Goal: Task Accomplishment & Management: Use online tool/utility

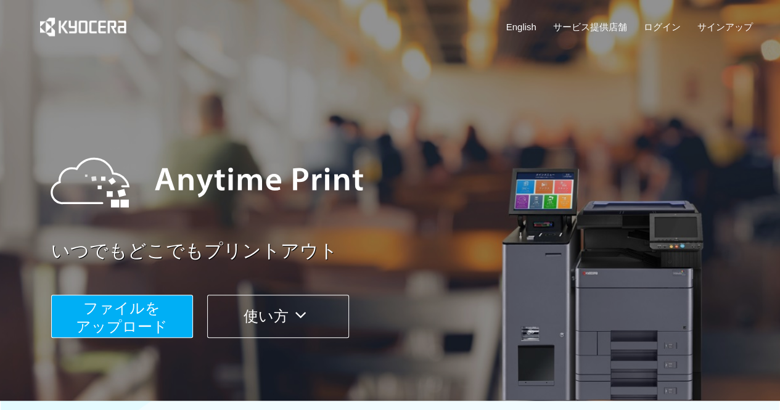
click at [144, 314] on span "ファイルを ​​アップロード" at bounding box center [122, 317] width 92 height 35
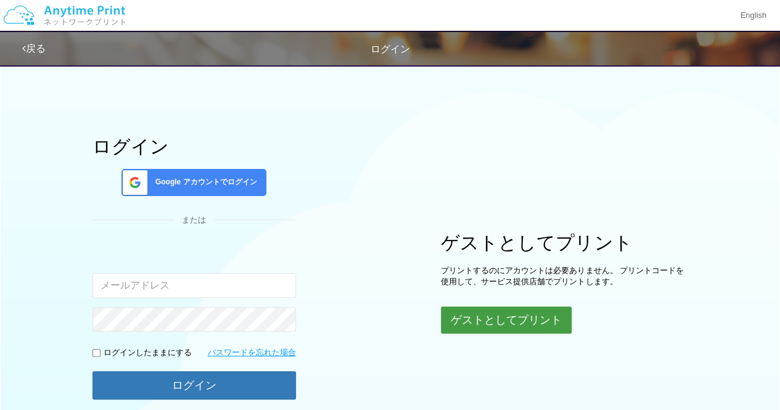
click at [471, 323] on button "ゲストとしてプリント" at bounding box center [506, 320] width 131 height 27
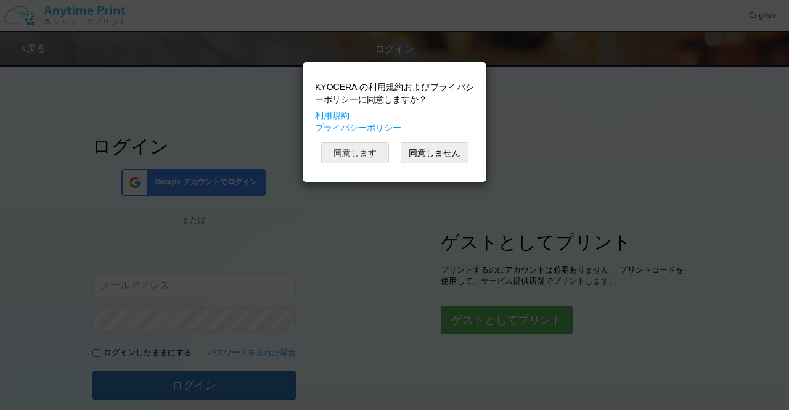
click at [366, 155] on button "同意します" at bounding box center [355, 152] width 68 height 21
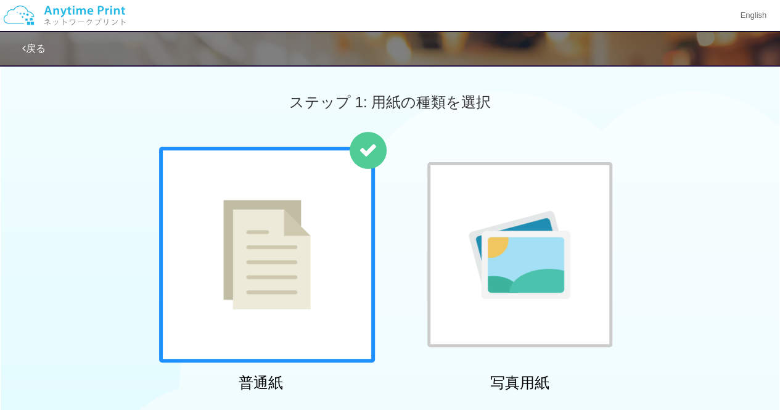
click at [291, 214] on div at bounding box center [267, 255] width 216 height 216
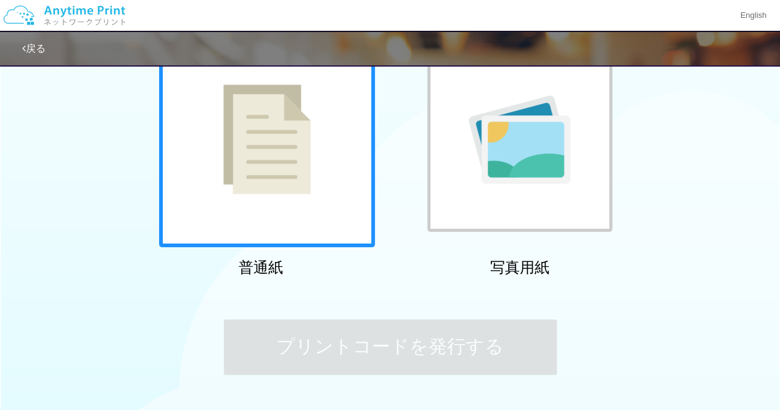
scroll to position [115, 0]
click at [308, 214] on div at bounding box center [267, 140] width 216 height 216
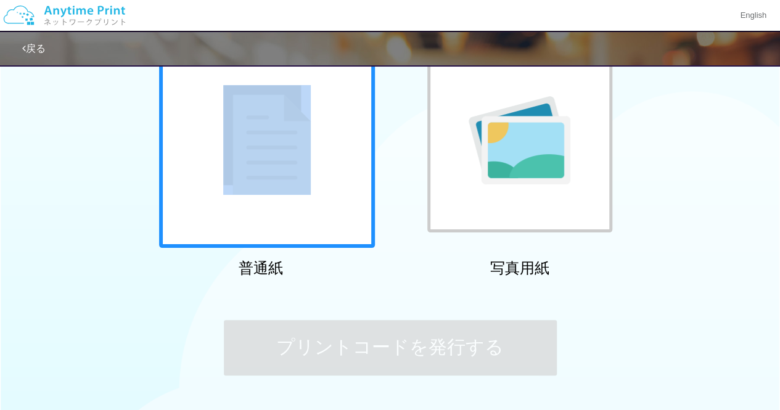
click at [308, 214] on div at bounding box center [267, 140] width 216 height 216
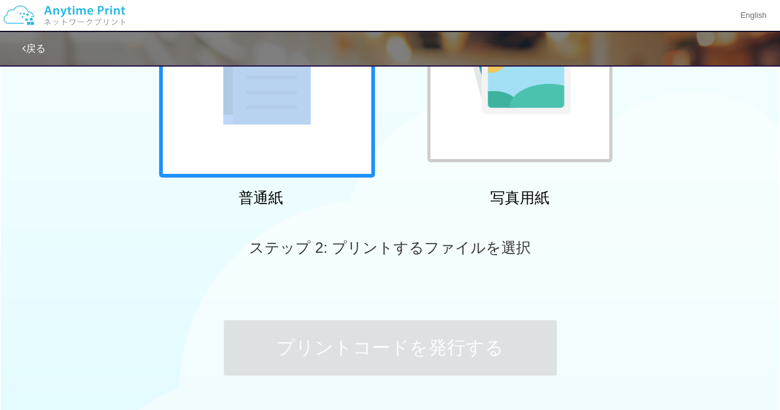
scroll to position [437, 0]
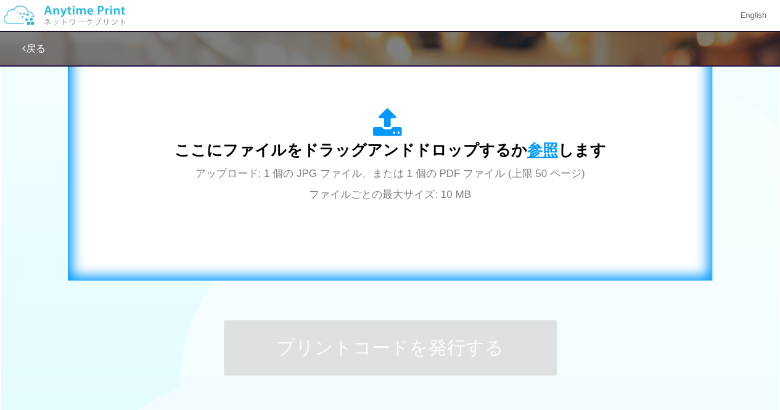
click at [535, 150] on span "参照" at bounding box center [542, 149] width 31 height 17
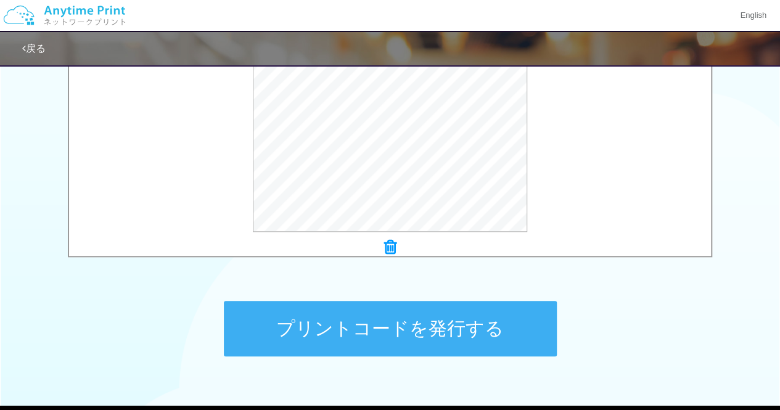
scroll to position [458, 0]
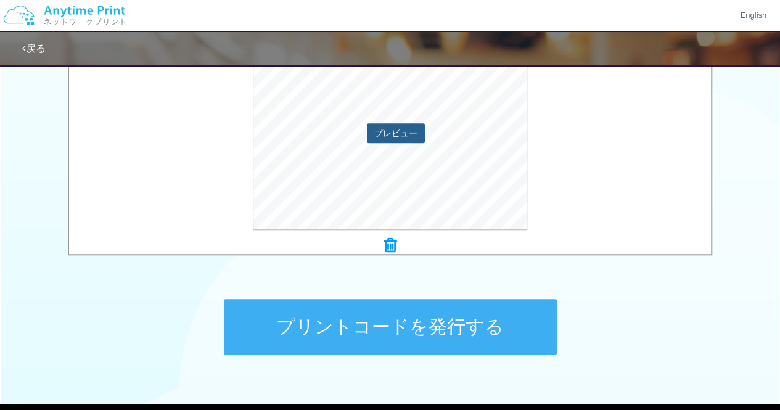
click at [385, 130] on button "プレビュー" at bounding box center [396, 133] width 58 height 20
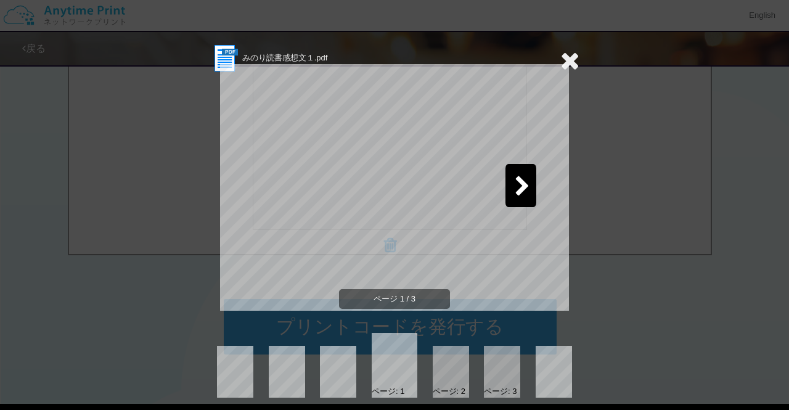
click at [517, 194] on icon at bounding box center [522, 187] width 15 height 22
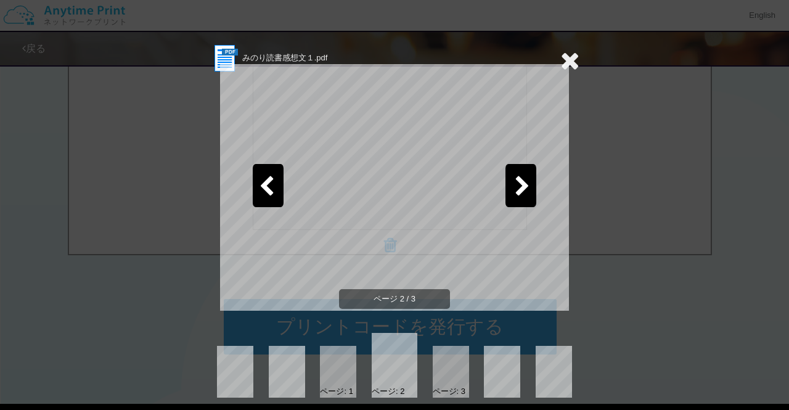
click at [517, 194] on icon at bounding box center [522, 187] width 15 height 22
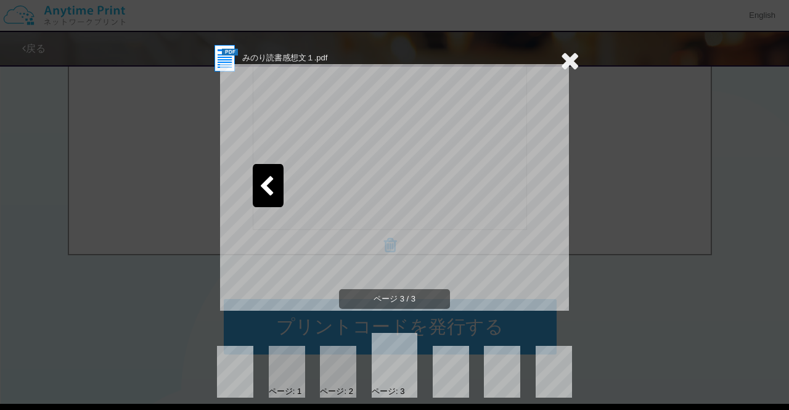
click at [569, 56] on icon at bounding box center [570, 60] width 19 height 25
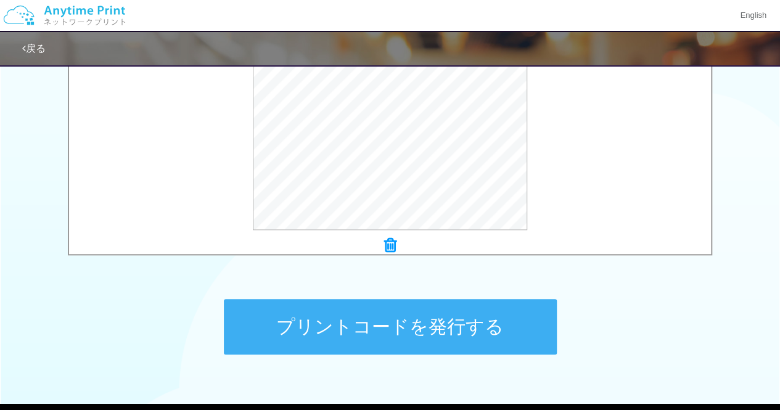
click at [415, 335] on button "プリントコードを発行する" at bounding box center [390, 327] width 333 height 56
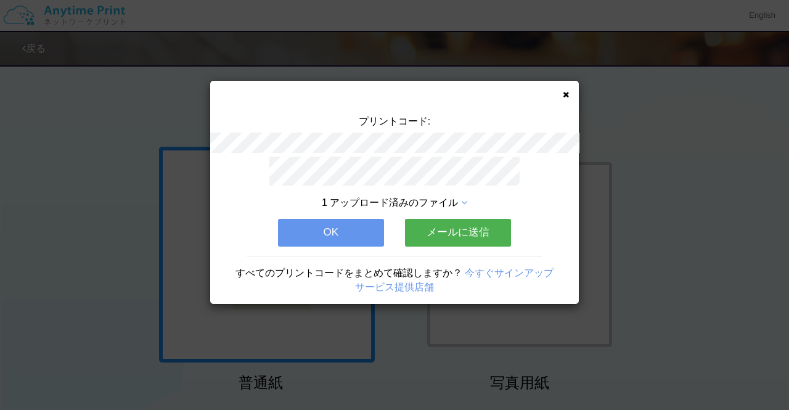
click at [446, 226] on button "メールに送信" at bounding box center [458, 232] width 106 height 27
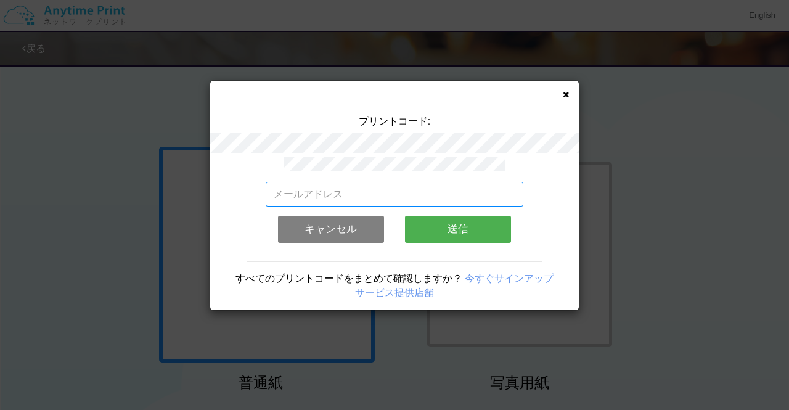
click at [407, 186] on input "email" at bounding box center [395, 194] width 258 height 25
type input "[EMAIL_ADDRESS][DOMAIN_NAME]"
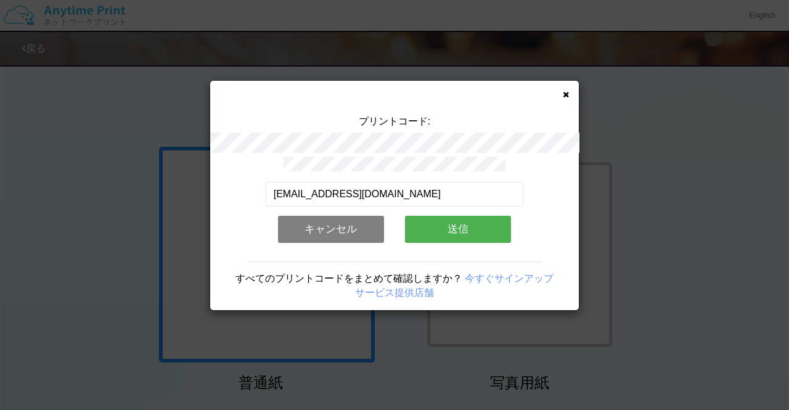
click at [452, 237] on button "送信" at bounding box center [458, 229] width 106 height 27
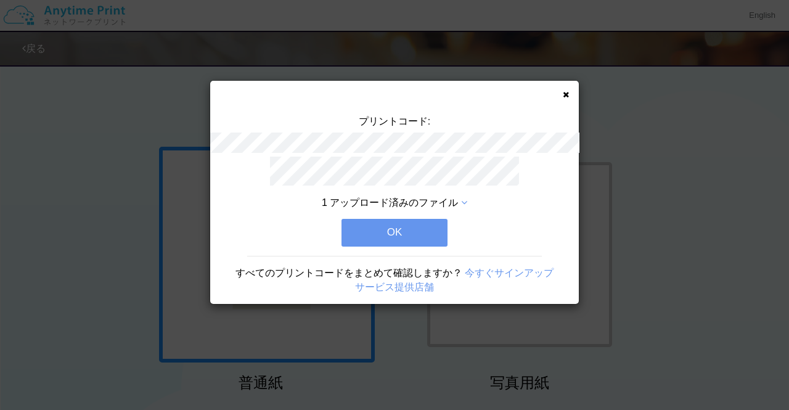
click at [414, 229] on button "OK" at bounding box center [395, 232] width 106 height 27
